Goal: Transaction & Acquisition: Book appointment/travel/reservation

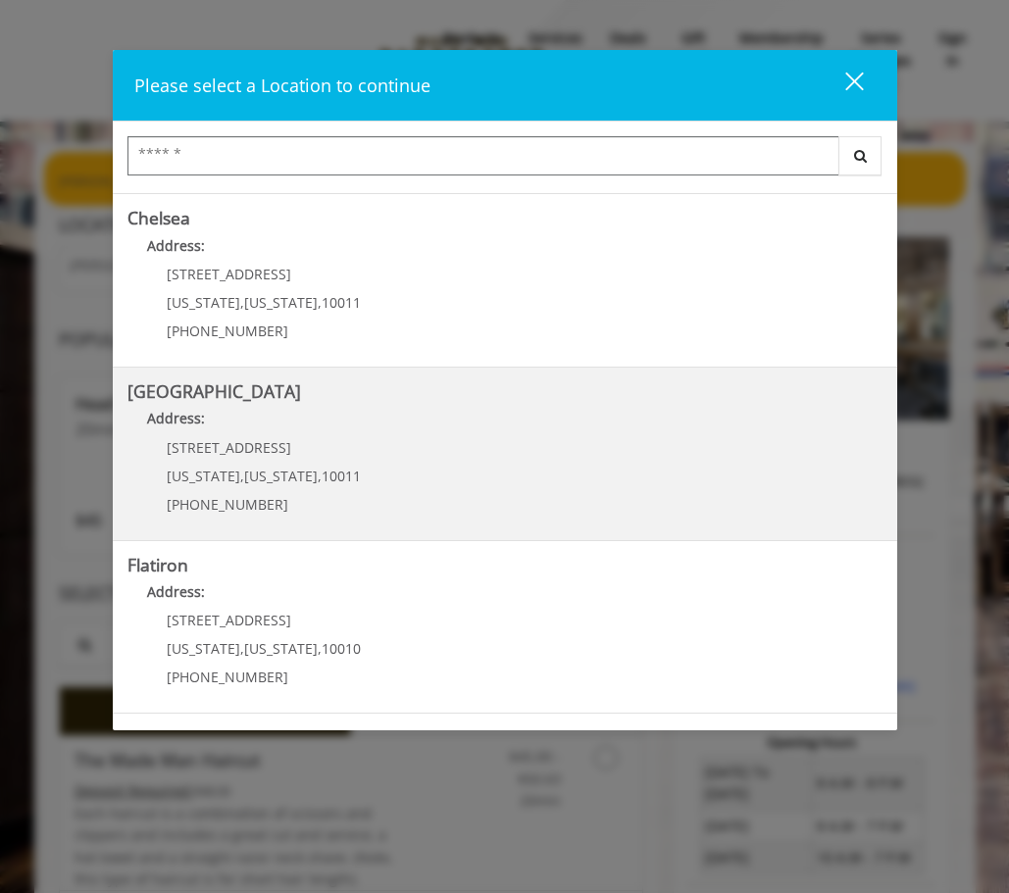
scroll to position [327, 0]
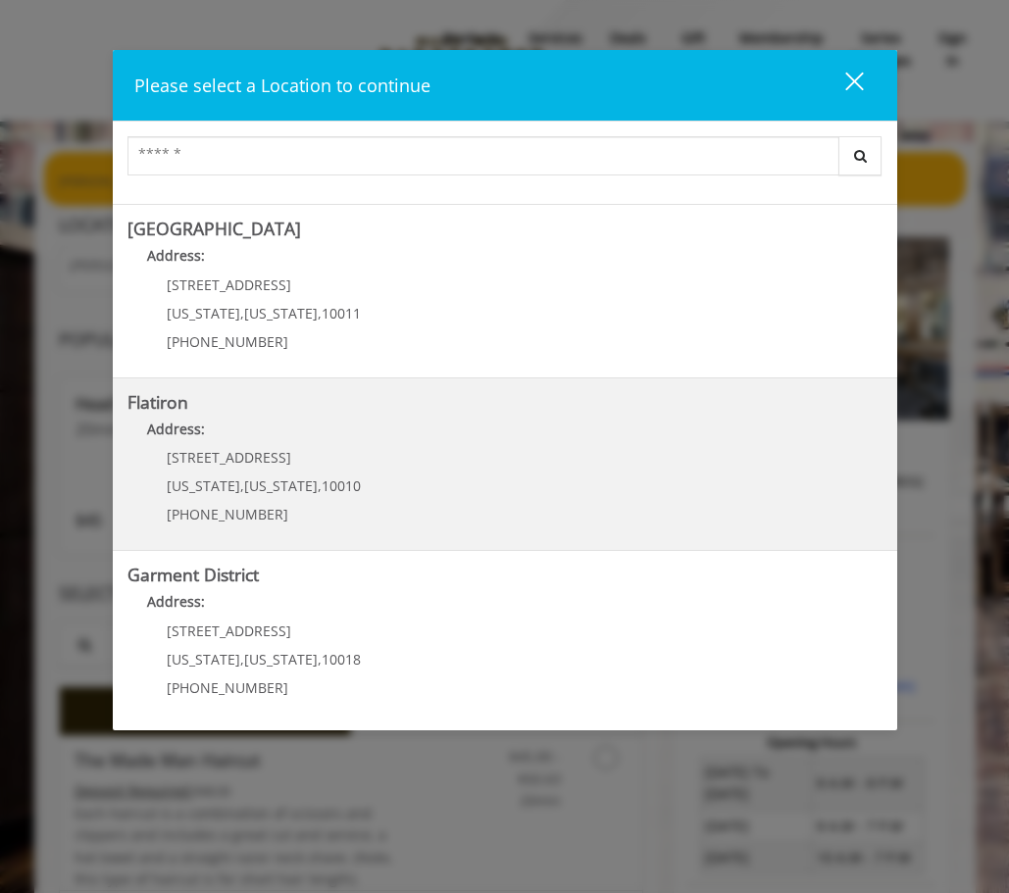
click at [360, 467] on "Flatiron Address: 10 E 23rd St New York , New York , 10010 (917) 475-1765" at bounding box center [504, 464] width 755 height 143
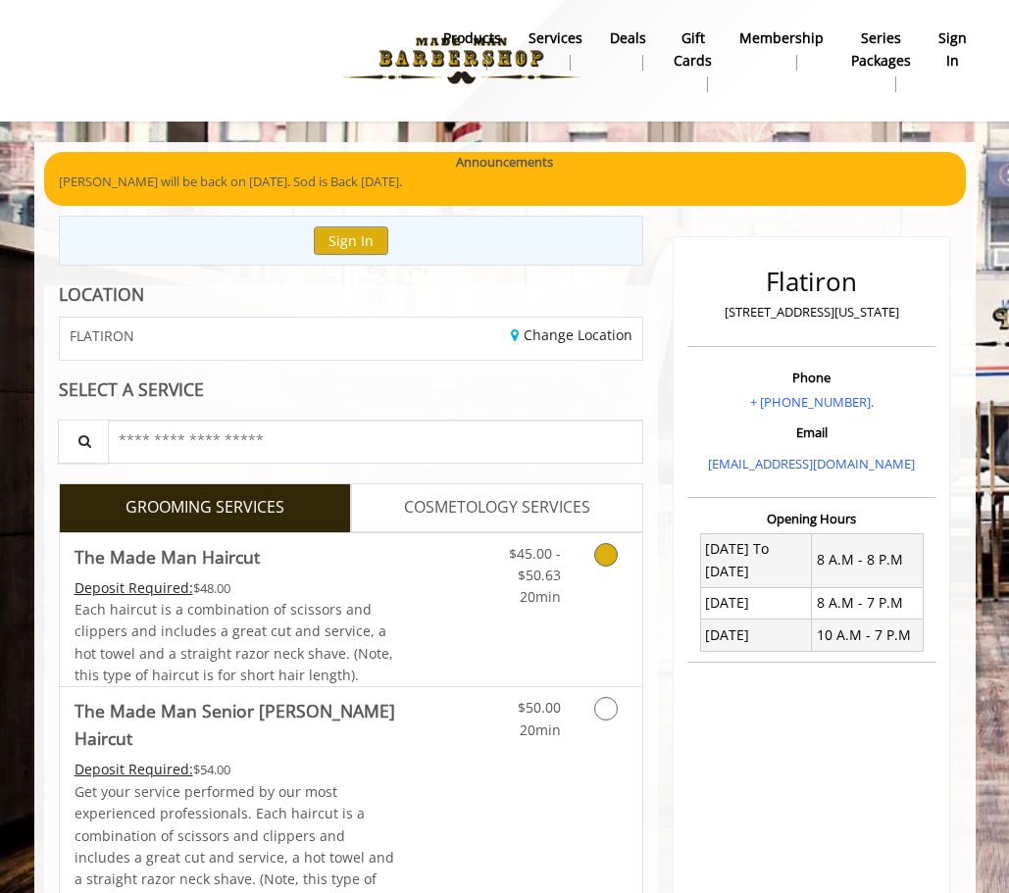
click at [479, 589] on link "Discounted Price" at bounding box center [447, 610] width 97 height 154
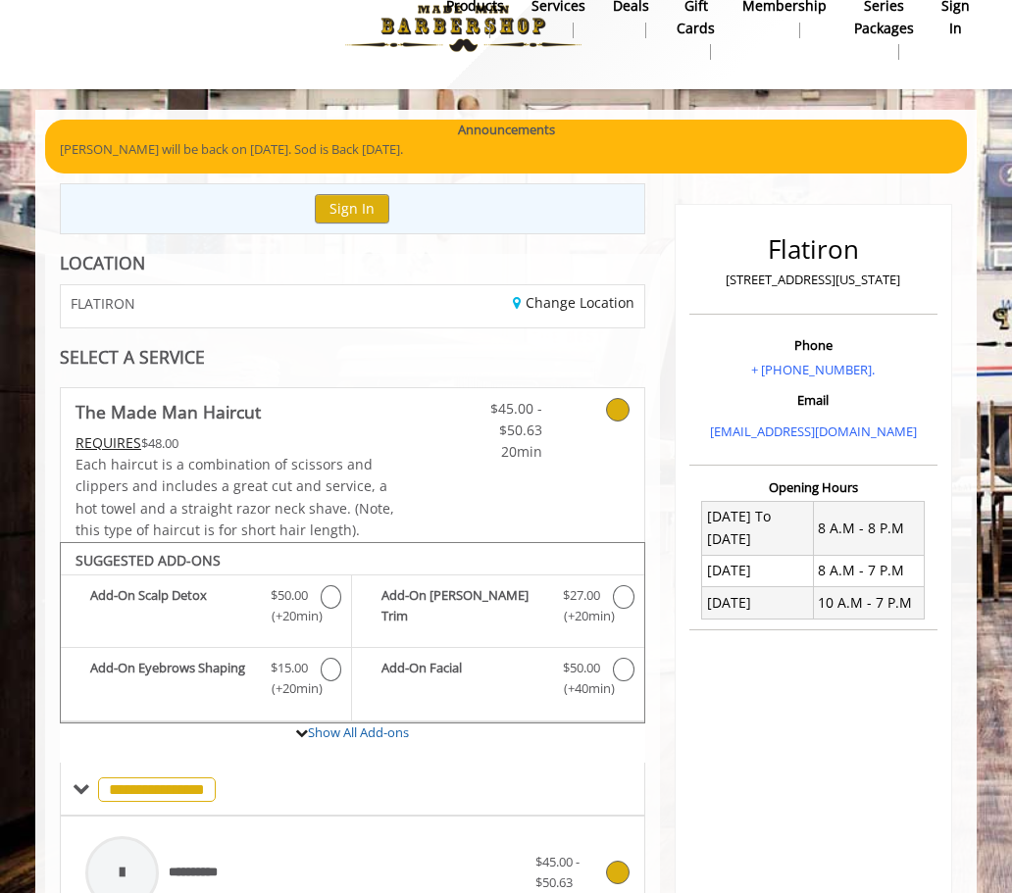
scroll to position [563, 0]
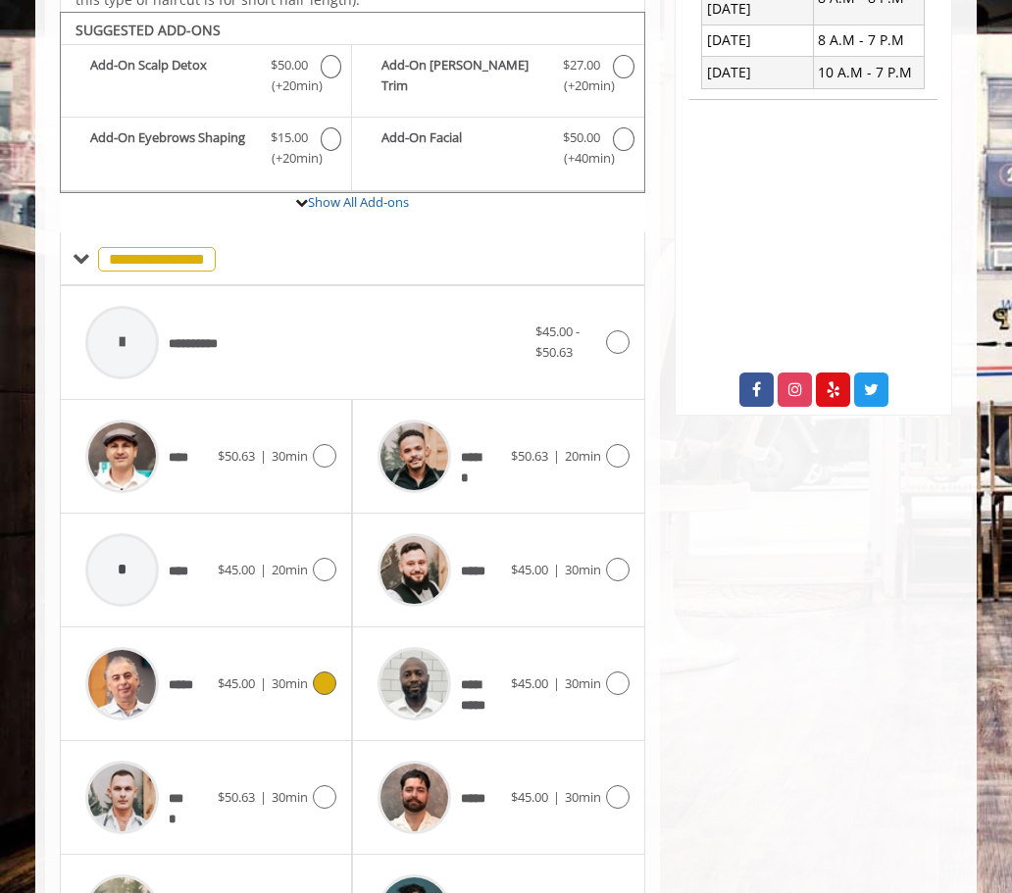
click at [195, 654] on div "*****" at bounding box center [146, 683] width 142 height 93
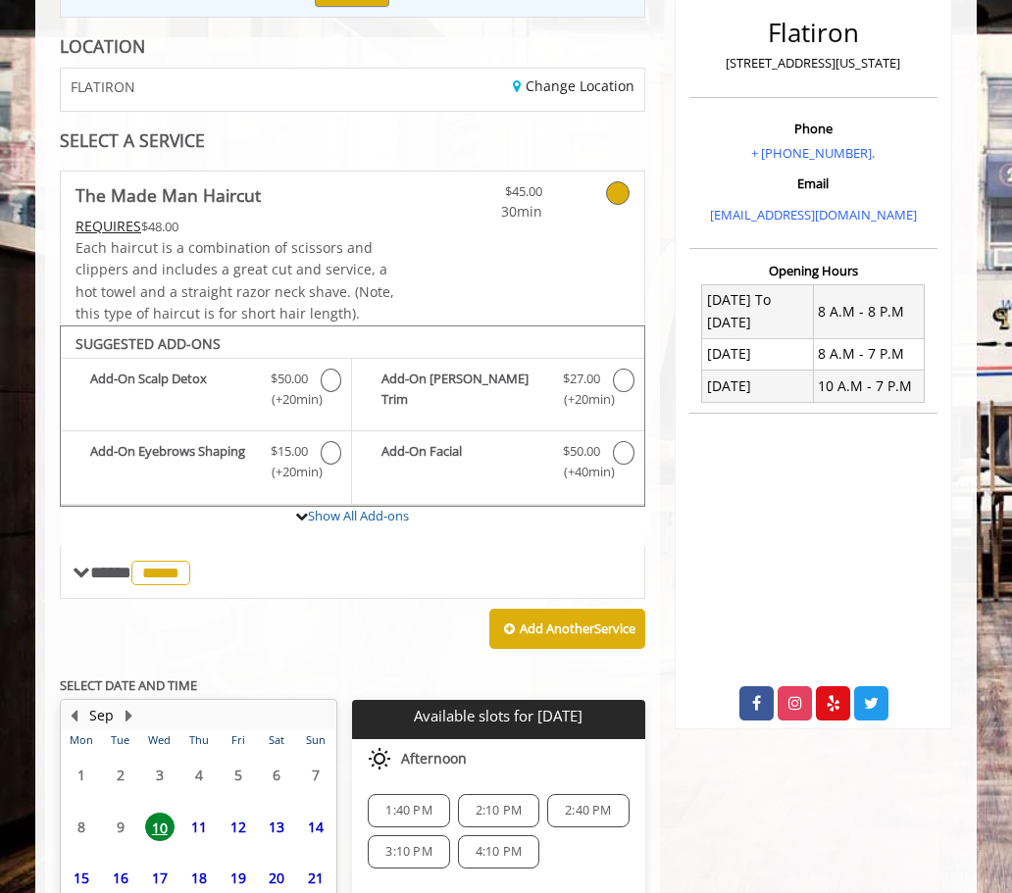
scroll to position [425, 0]
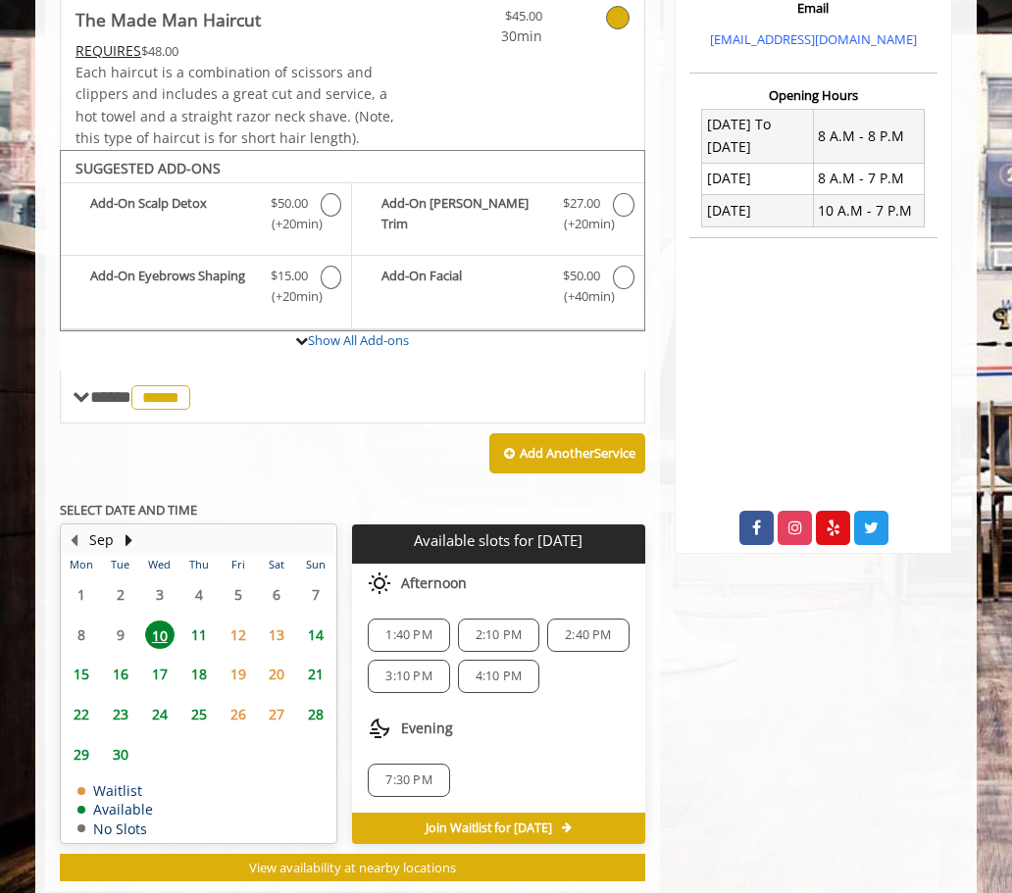
click at [83, 660] on span "15" at bounding box center [81, 674] width 29 height 28
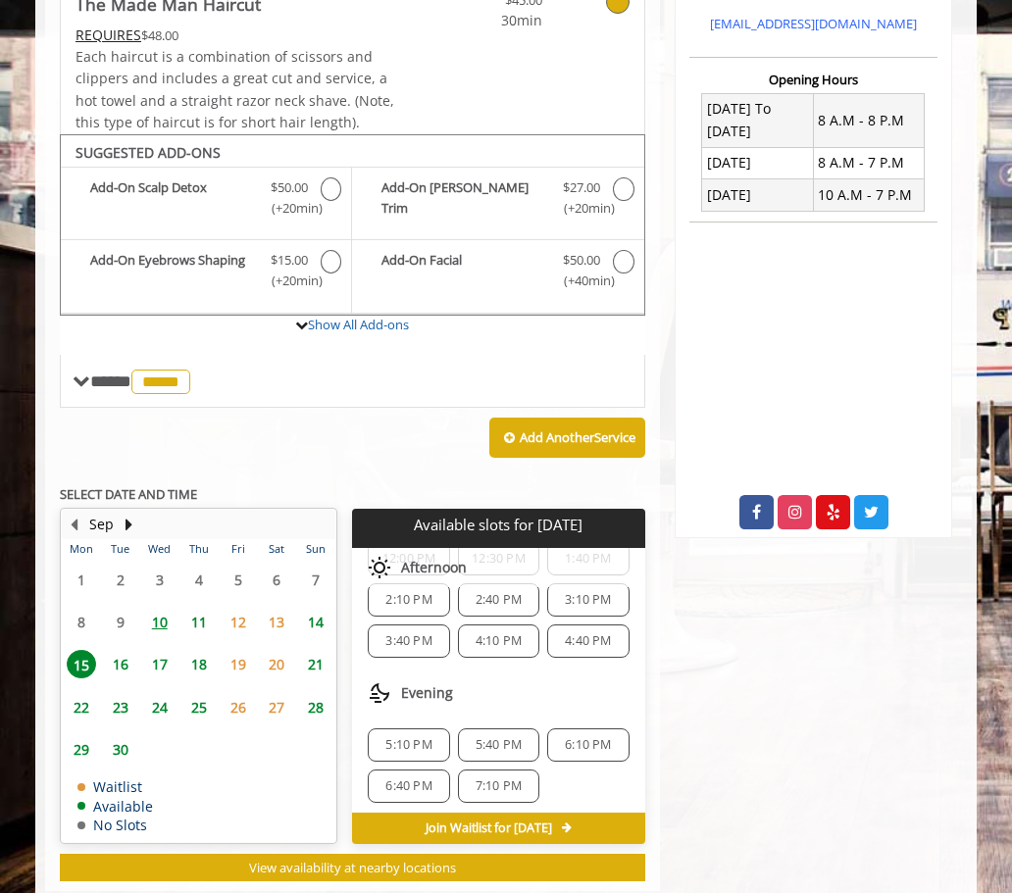
scroll to position [253, 0]
click at [578, 731] on span "6:10 PM" at bounding box center [588, 739] width 46 height 16
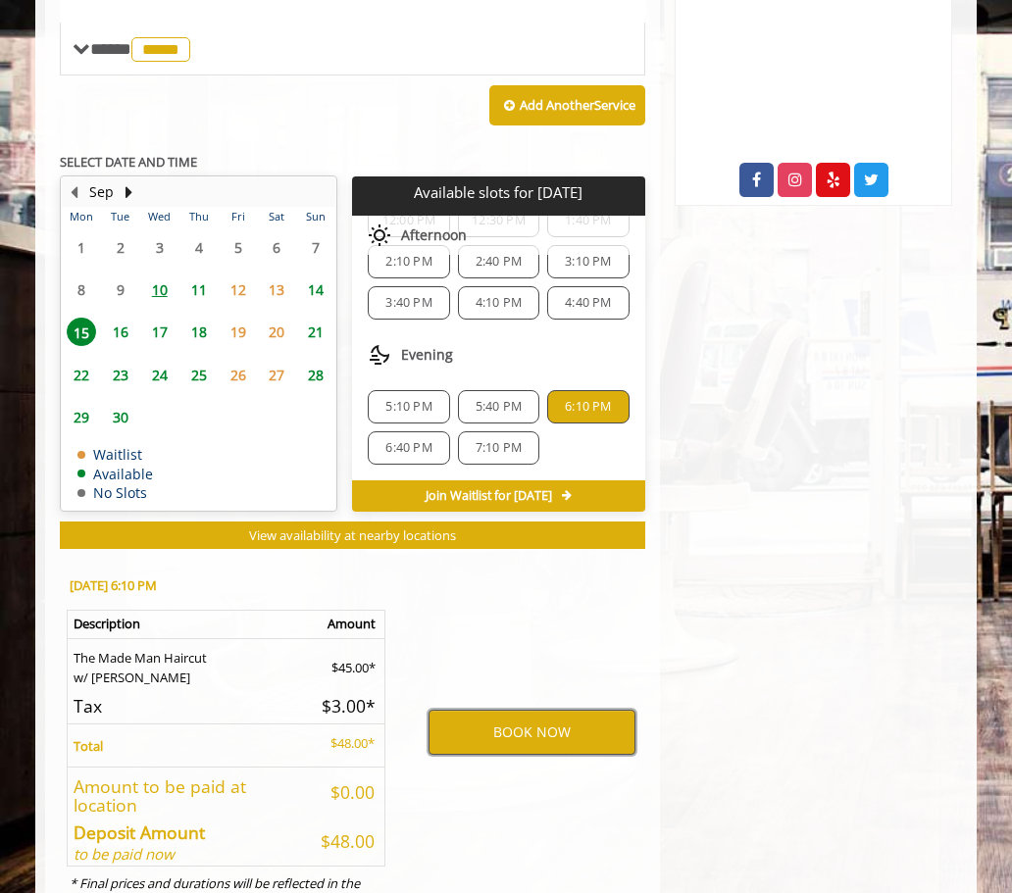
click at [504, 710] on button "BOOK NOW" at bounding box center [531, 732] width 207 height 45
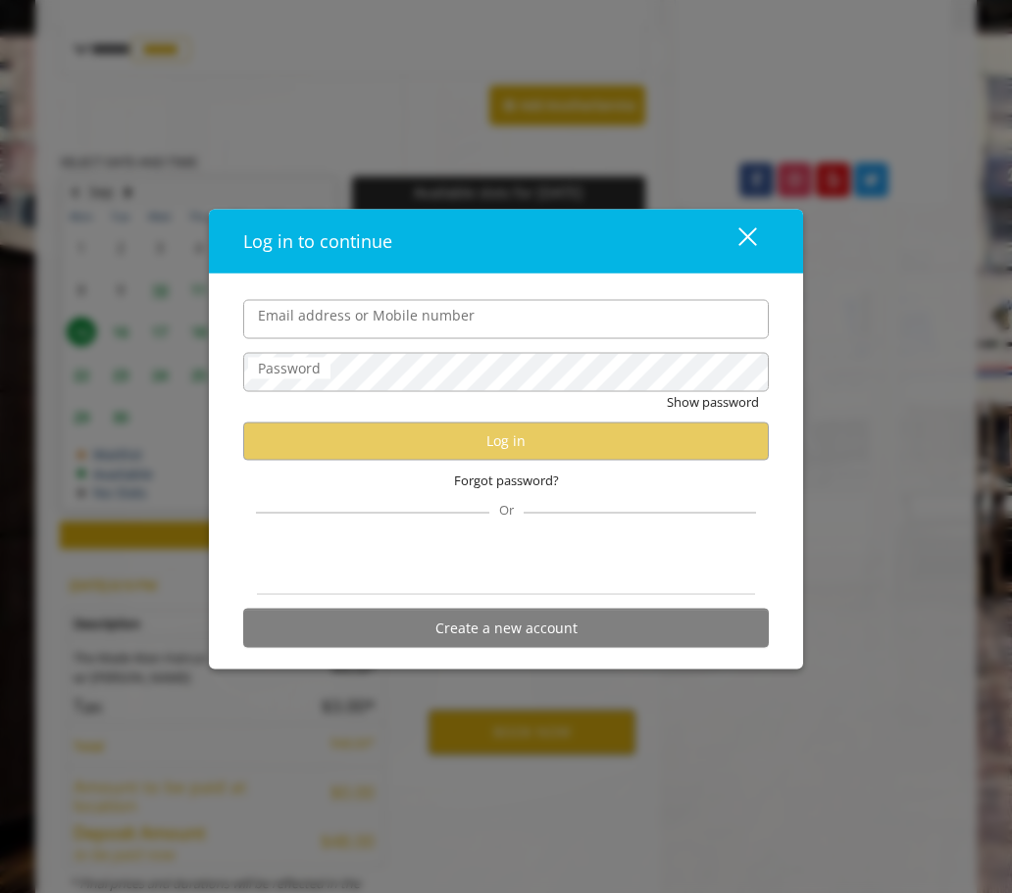
type input "**********"
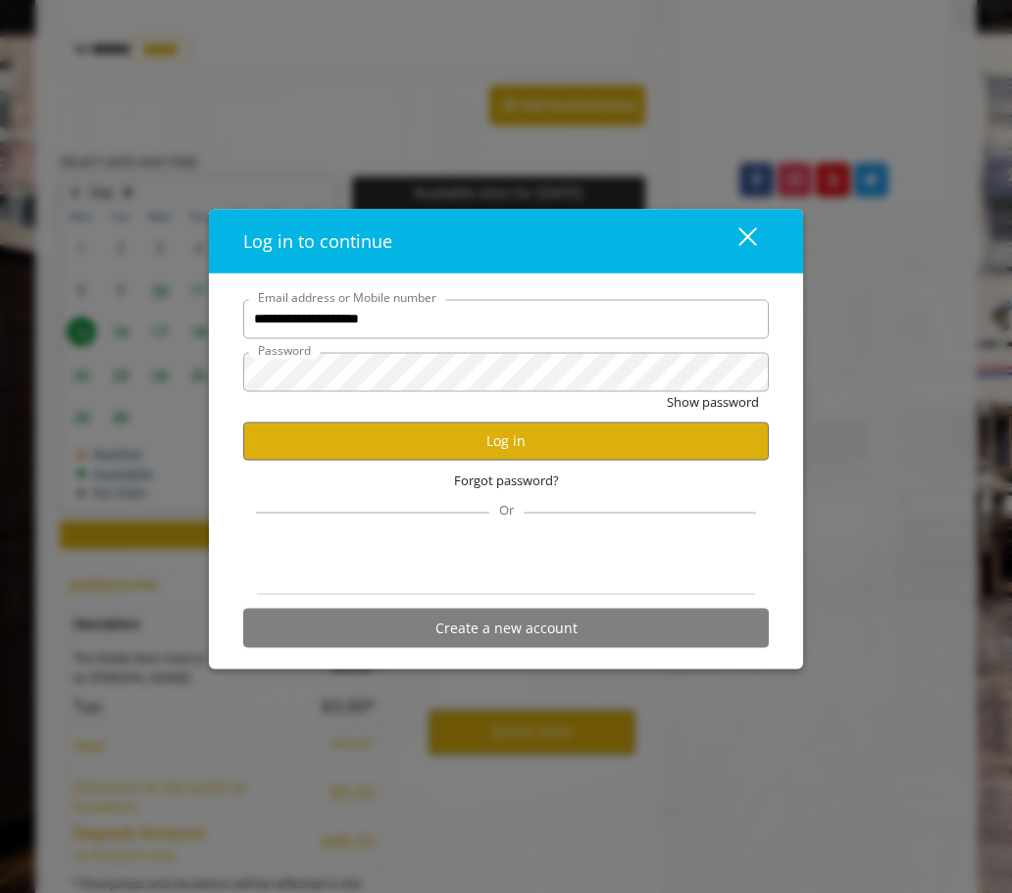
scroll to position [0, 0]
click at [511, 450] on button "Log in" at bounding box center [506, 441] width 526 height 38
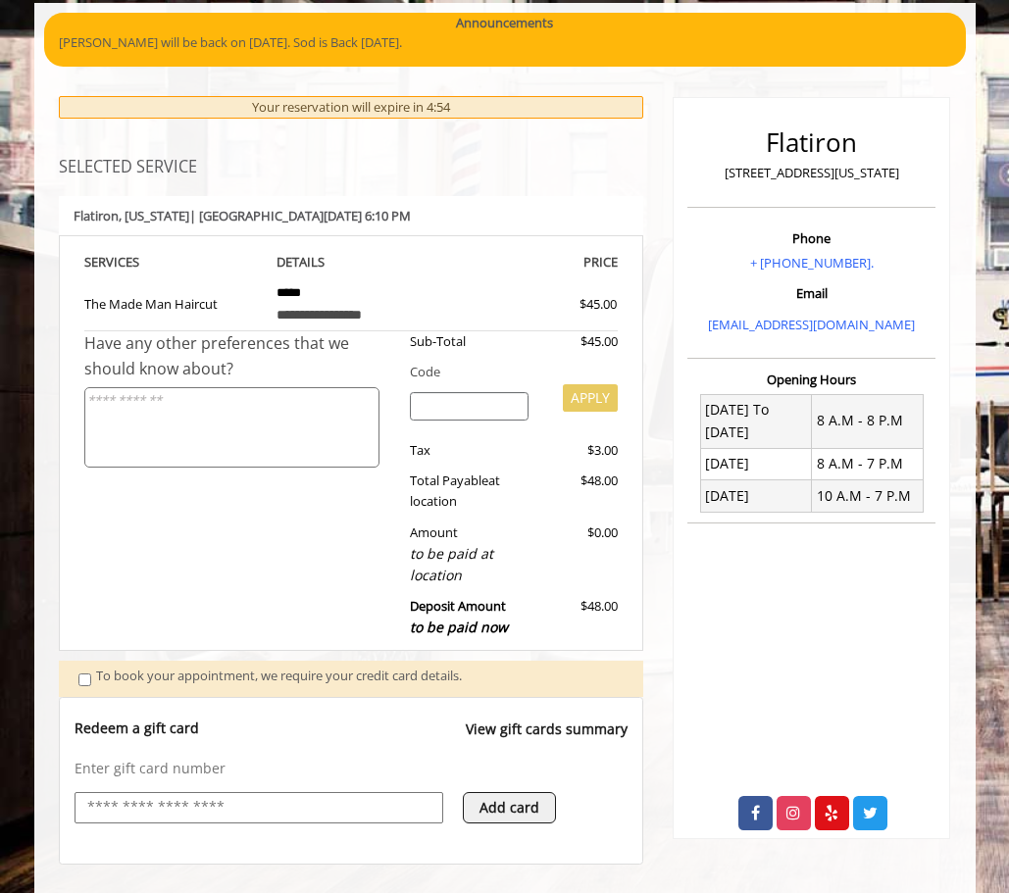
scroll to position [434, 0]
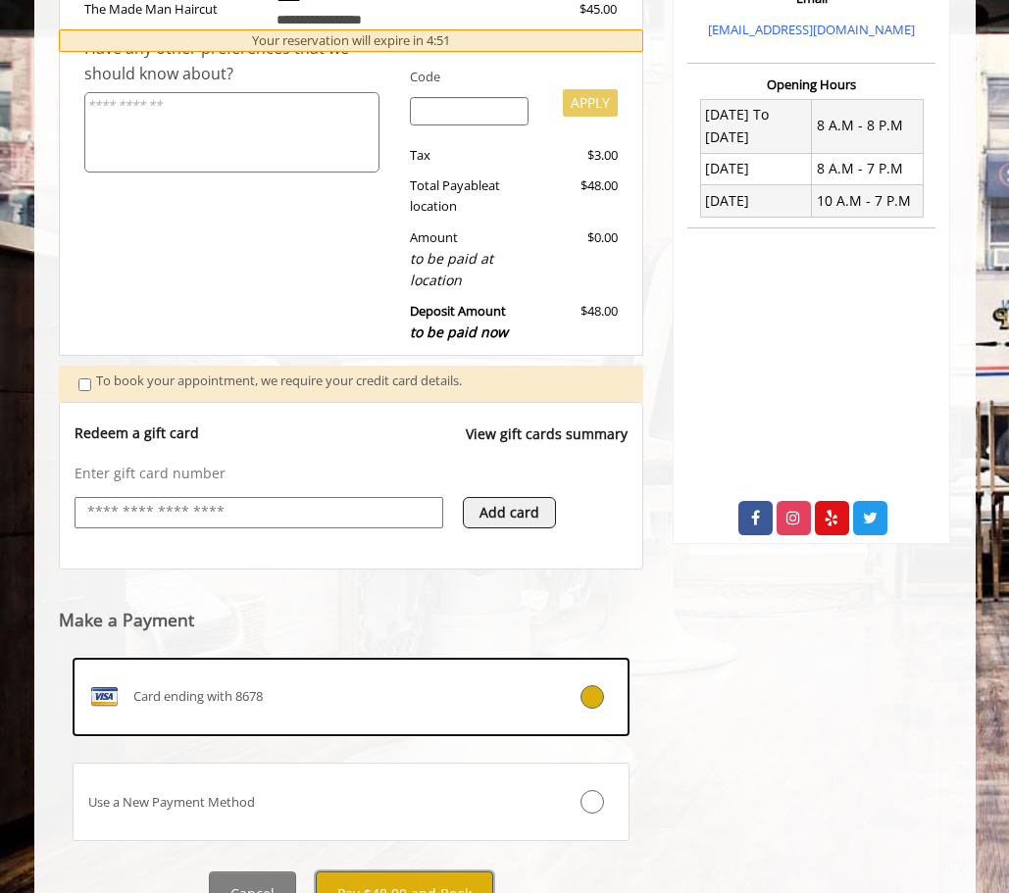
click at [432, 872] on button "Pay $48.00 and Book" at bounding box center [404, 894] width 177 height 44
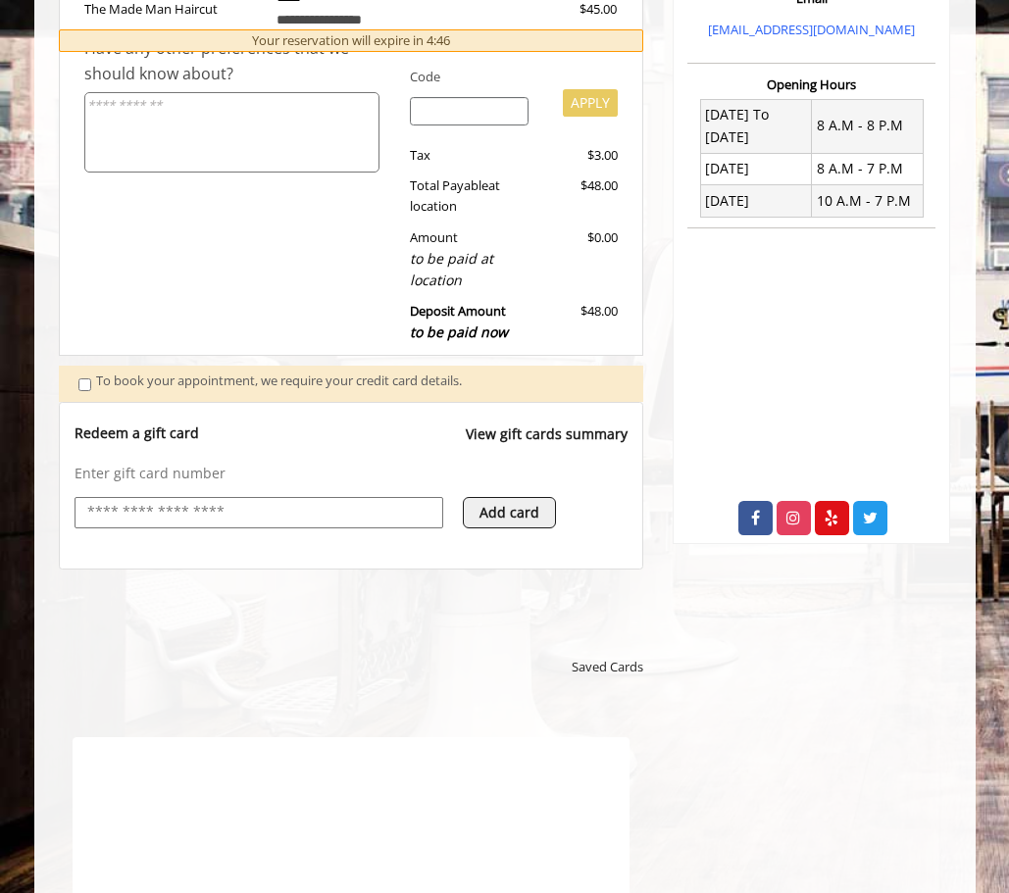
scroll to position [0, 0]
